Goal: Unclear: Unclear

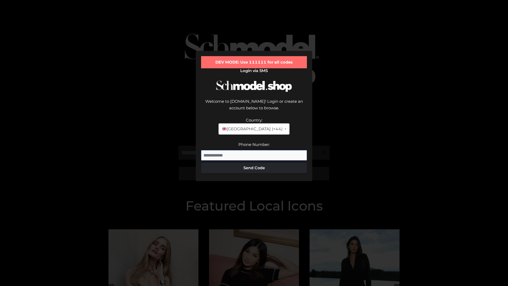
click at [254, 150] on input "Phone Number:" at bounding box center [254, 155] width 106 height 11
type input "**********"
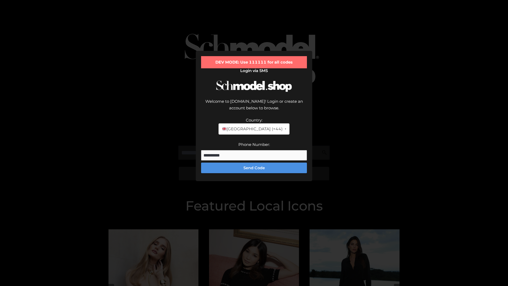
click at [254, 163] on button "Send Code" at bounding box center [254, 168] width 106 height 11
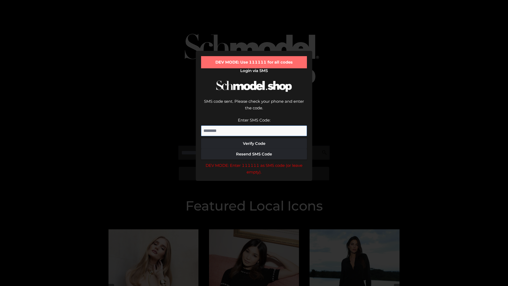
click at [254, 125] on input "Enter SMS Code:" at bounding box center [254, 130] width 106 height 11
type input "******"
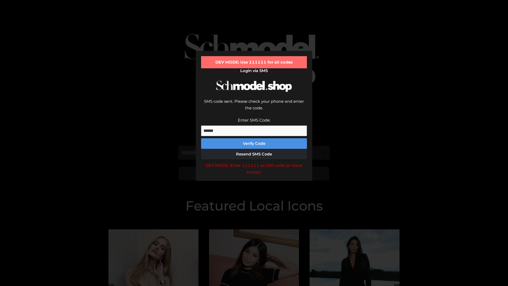
click at [254, 138] on button "Verify Code" at bounding box center [254, 143] width 106 height 11
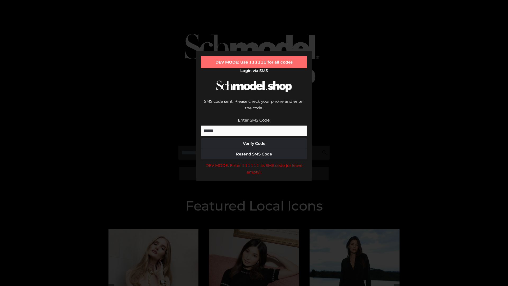
click at [254, 162] on div "DEV MODE: Enter 111111 as SMS code (or leave empty)." at bounding box center [254, 169] width 106 height 14
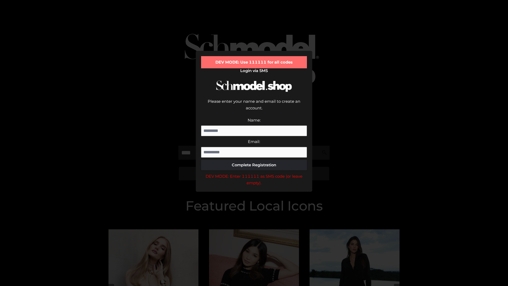
click at [254, 173] on div "DEV MODE: Enter 111111 as SMS code (or leave empty)." at bounding box center [254, 180] width 106 height 14
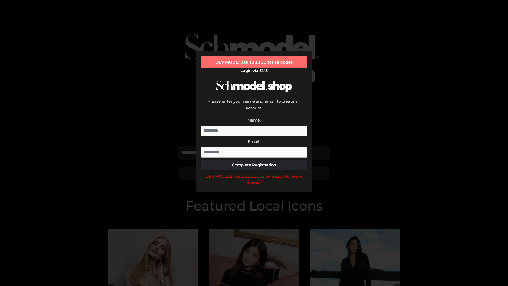
click at [254, 173] on div "DEV MODE: Enter 111111 as SMS code (or leave empty)." at bounding box center [254, 180] width 106 height 14
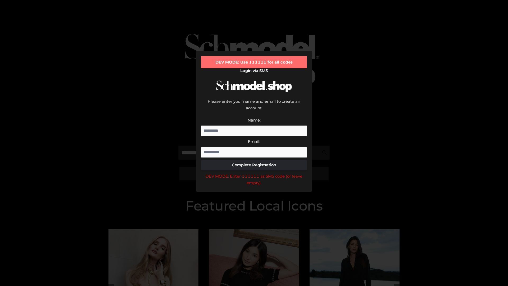
click at [254, 173] on div "DEV MODE: Enter 111111 as SMS code (or leave empty)." at bounding box center [254, 180] width 106 height 14
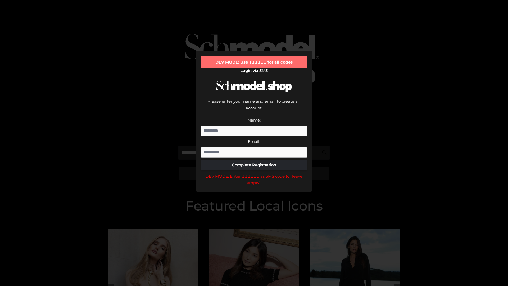
click at [254, 173] on div "DEV MODE: Enter 111111 as SMS code (or leave empty)." at bounding box center [254, 180] width 106 height 14
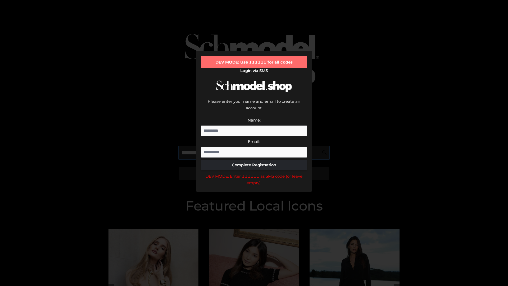
scroll to position [0, 0]
click at [254, 173] on div "DEV MODE: Enter 111111 as SMS code (or leave empty)." at bounding box center [254, 180] width 106 height 14
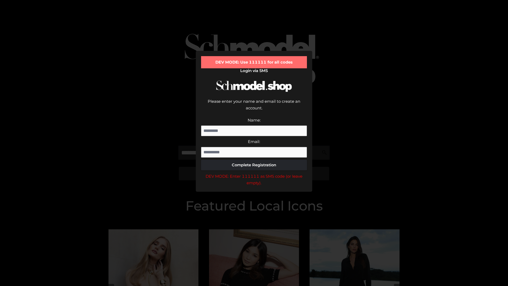
click at [254, 173] on div "DEV MODE: Enter 111111 as SMS code (or leave empty)." at bounding box center [254, 180] width 106 height 14
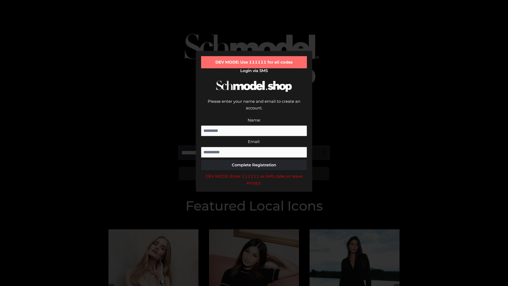
scroll to position [0, 32]
click at [254, 173] on div "DEV MODE: Enter 111111 as SMS code (or leave empty)." at bounding box center [254, 180] width 106 height 14
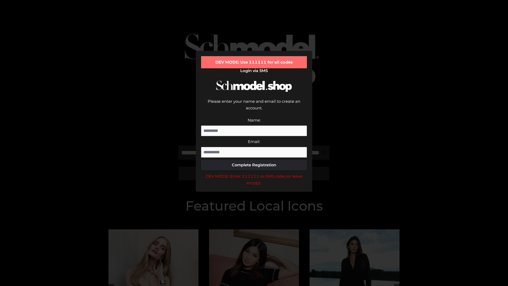
click at [254, 173] on div "DEV MODE: Enter 111111 as SMS code (or leave empty)." at bounding box center [254, 180] width 106 height 14
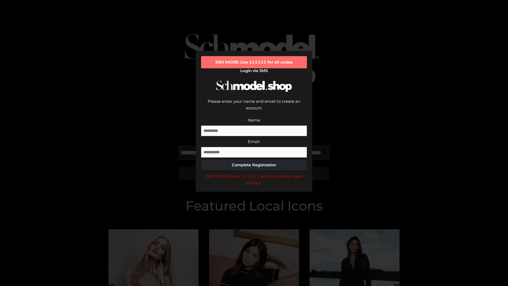
scroll to position [0, 66]
click at [254, 173] on div "DEV MODE: Enter 111111 as SMS code (or leave empty)." at bounding box center [254, 180] width 106 height 14
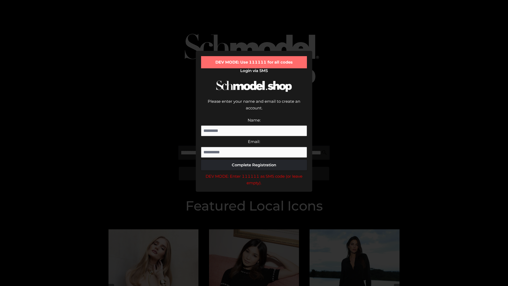
click at [254, 173] on div "DEV MODE: Enter 111111 as SMS code (or leave empty)." at bounding box center [254, 180] width 106 height 14
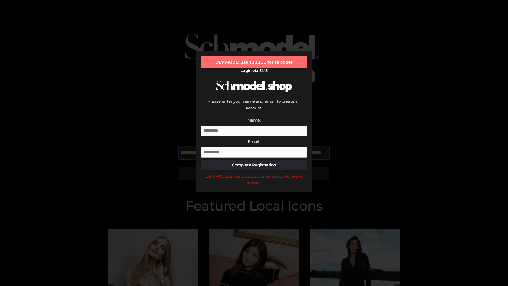
scroll to position [0, 96]
click at [254, 173] on div "DEV MODE: Enter 111111 as SMS code (or leave empty)." at bounding box center [254, 180] width 106 height 14
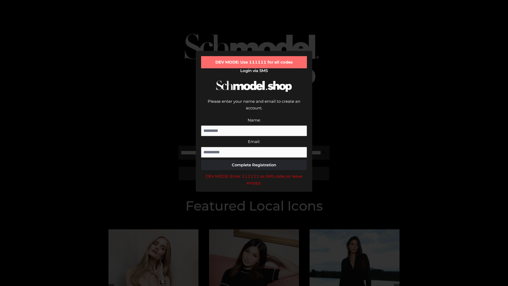
click at [254, 173] on div "DEV MODE: Enter 111111 as SMS code (or leave empty)." at bounding box center [254, 180] width 106 height 14
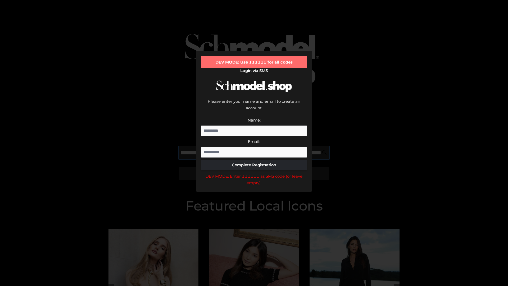
scroll to position [0, 128]
click at [254, 173] on div "DEV MODE: Enter 111111 as SMS code (or leave empty)." at bounding box center [254, 180] width 106 height 14
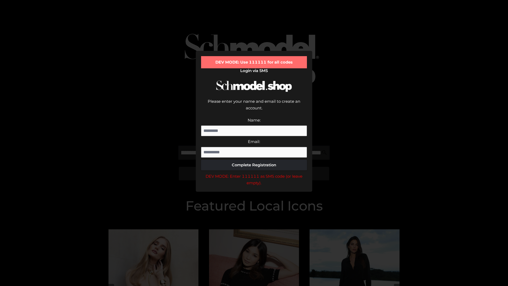
click at [254, 173] on div "DEV MODE: Enter 111111 as SMS code (or leave empty)." at bounding box center [254, 180] width 106 height 14
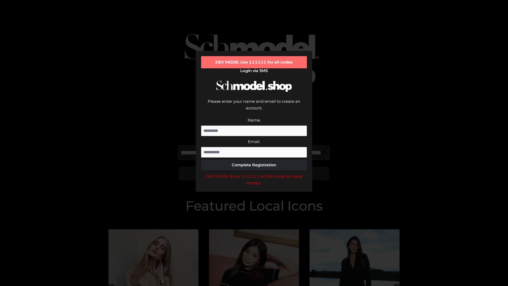
scroll to position [0, 161]
click at [254, 173] on div "DEV MODE: Enter 111111 as SMS code (or leave empty)." at bounding box center [254, 180] width 106 height 14
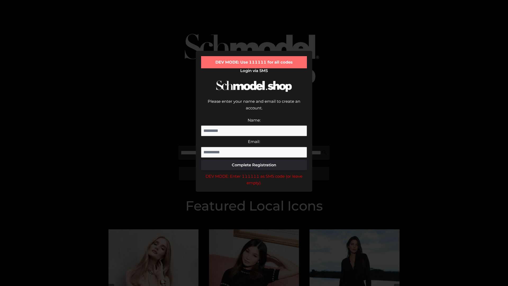
click at [254, 173] on div "DEV MODE: Enter 111111 as SMS code (or leave empty)." at bounding box center [254, 180] width 106 height 14
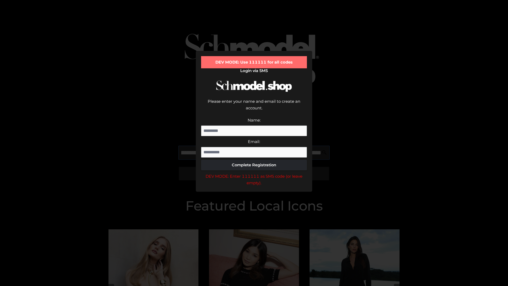
scroll to position [0, 192]
click at [254, 173] on div "DEV MODE: Enter 111111 as SMS code (or leave empty)." at bounding box center [254, 180] width 106 height 14
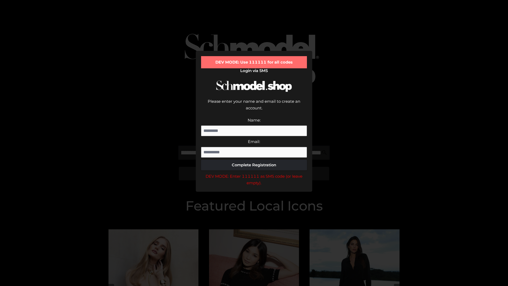
click at [254, 173] on div "DEV MODE: Enter 111111 as SMS code (or leave empty)." at bounding box center [254, 180] width 106 height 14
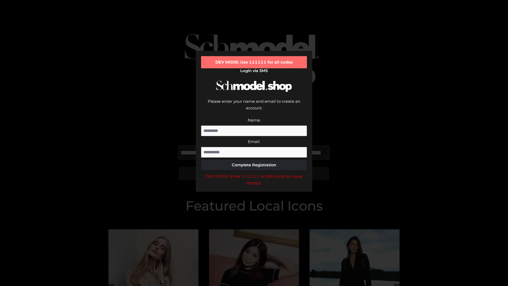
scroll to position [0, 224]
click at [254, 173] on div "DEV MODE: Enter 111111 as SMS code (or leave empty)." at bounding box center [254, 180] width 106 height 14
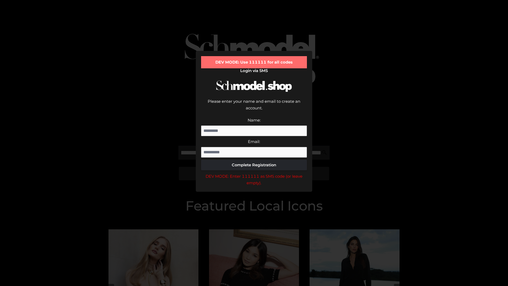
click at [254, 173] on div "DEV MODE: Enter 111111 as SMS code (or leave empty)." at bounding box center [254, 180] width 106 height 14
type input "**********"
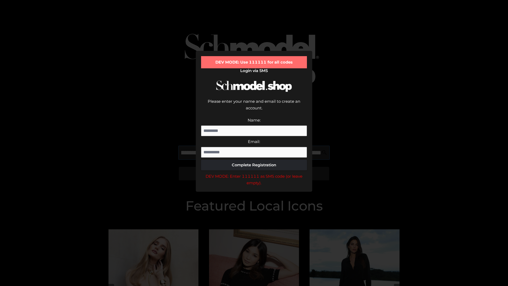
scroll to position [0, 249]
